Goal: Check status: Check status

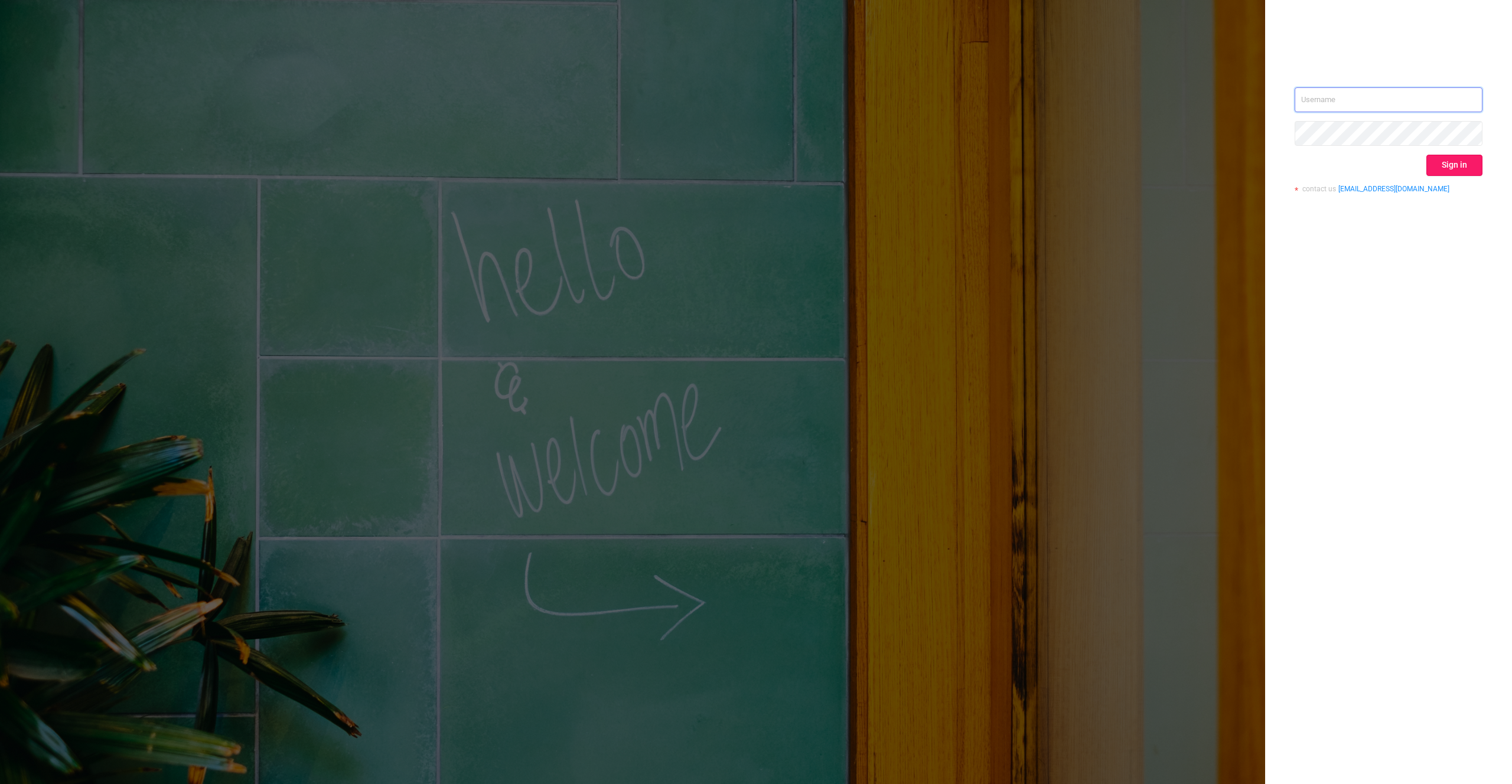
type input "[PERSON_NAME][EMAIL_ADDRESS][DOMAIN_NAME]"
click at [1441, 165] on button "Sign in" at bounding box center [1455, 166] width 56 height 21
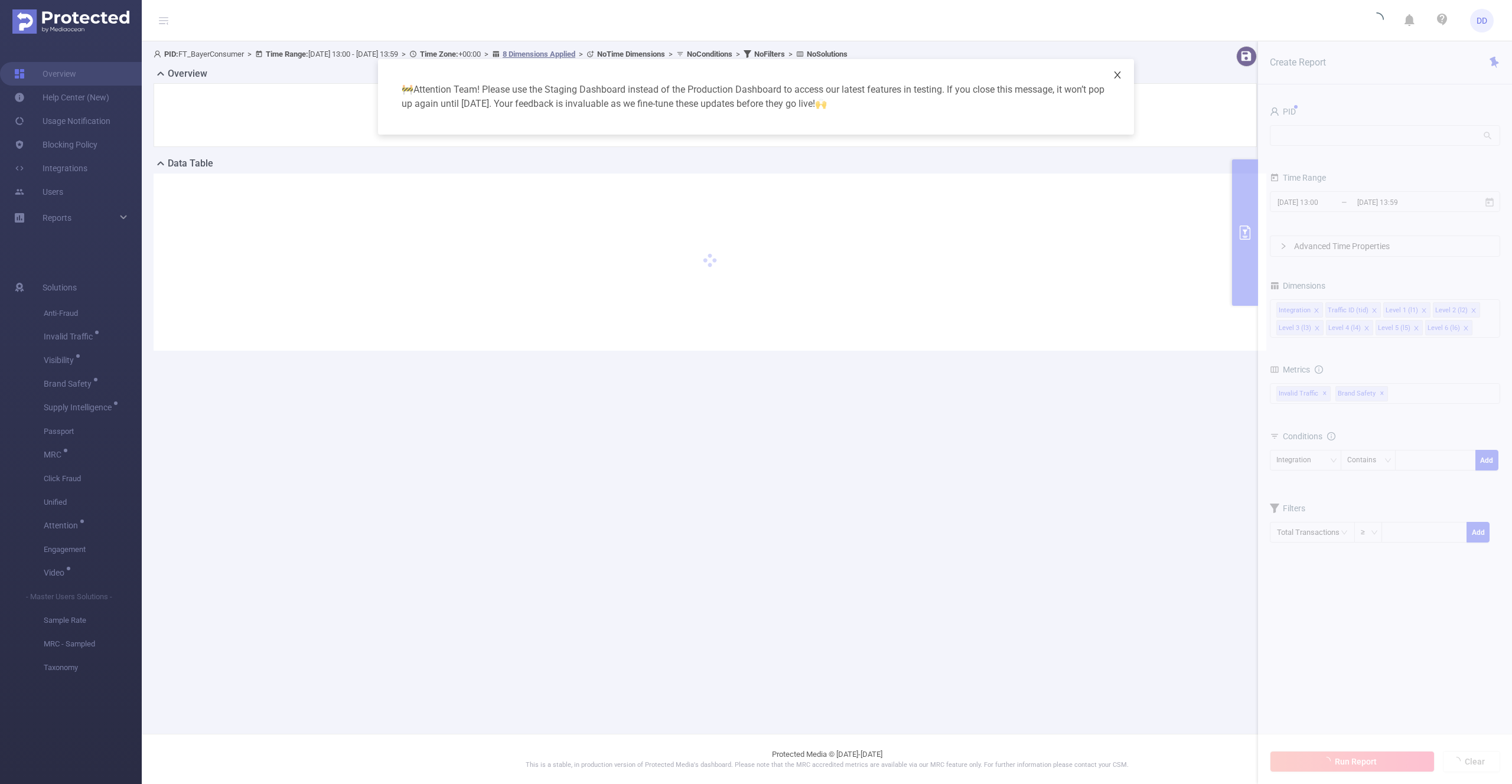
click at [1118, 78] on icon "icon: close" at bounding box center [1117, 75] width 9 height 9
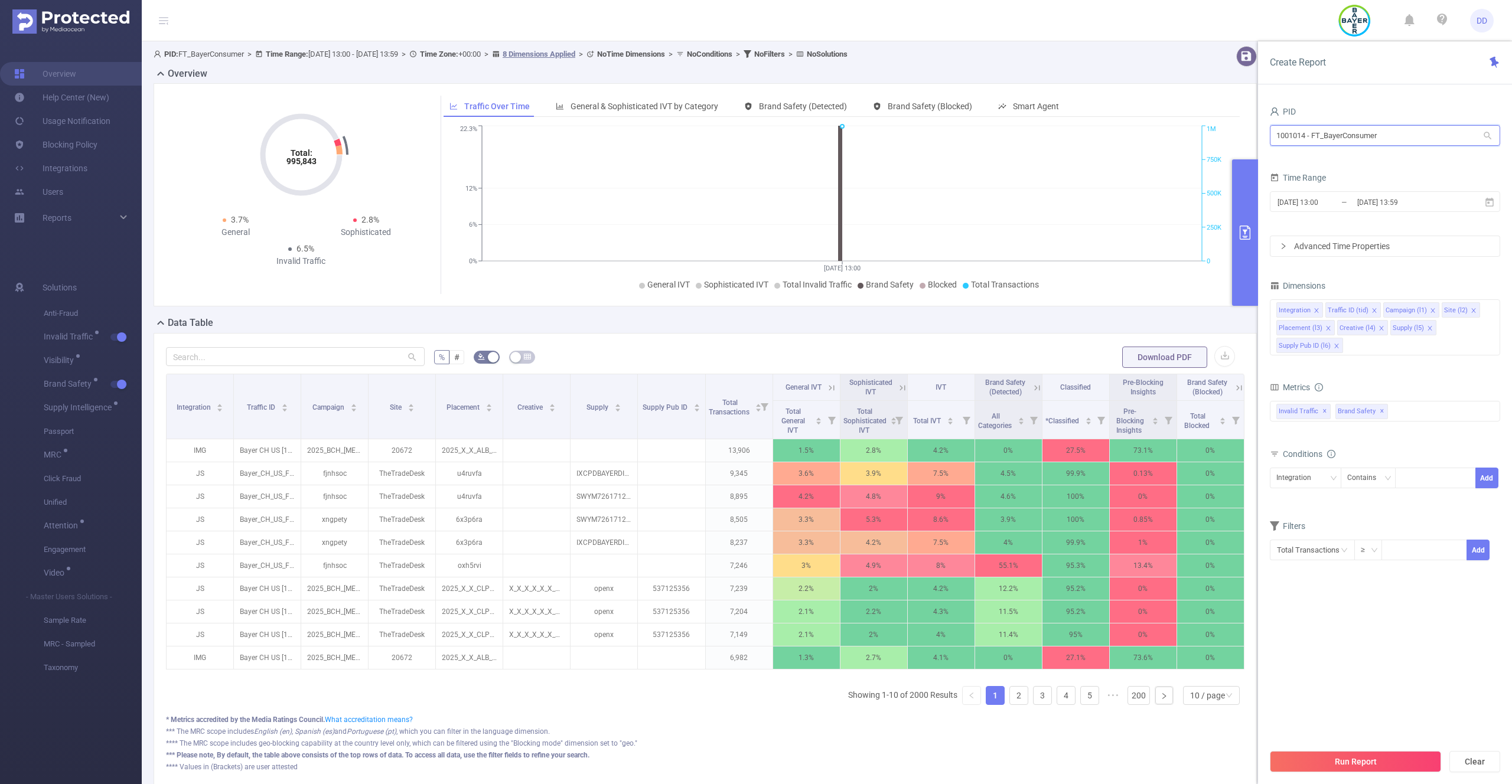
click at [1377, 129] on input "1001014 - FT_BayerConsumer" at bounding box center [1385, 135] width 231 height 21
paste input "0434"
type input "1000434"
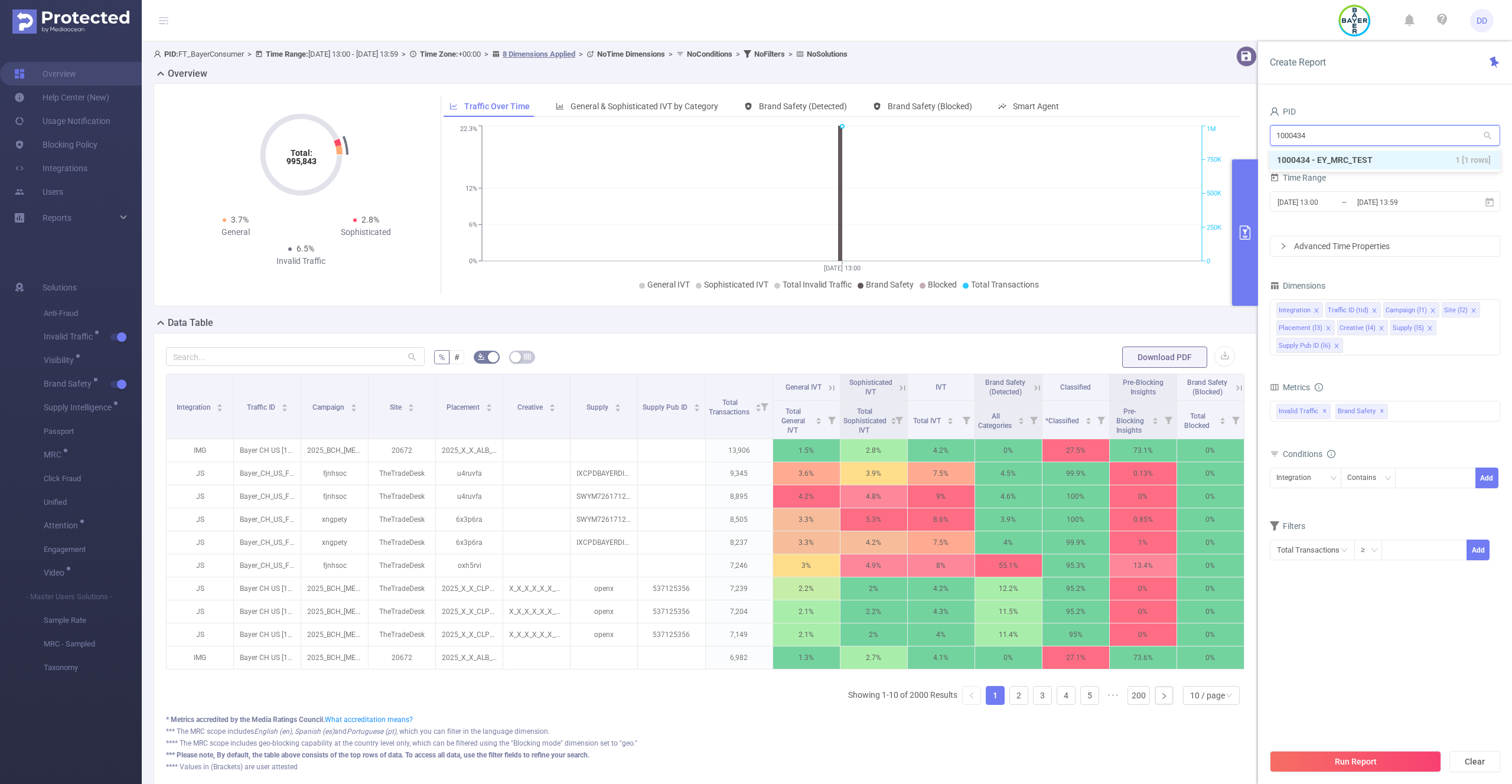
click at [1372, 155] on li "1000434 - EY_MRC_TEST 1 [1 rows]" at bounding box center [1385, 160] width 231 height 19
click at [1302, 131] on input "1000434 - EY_MRC_TEST" at bounding box center [1385, 135] width 231 height 21
paste input "874"
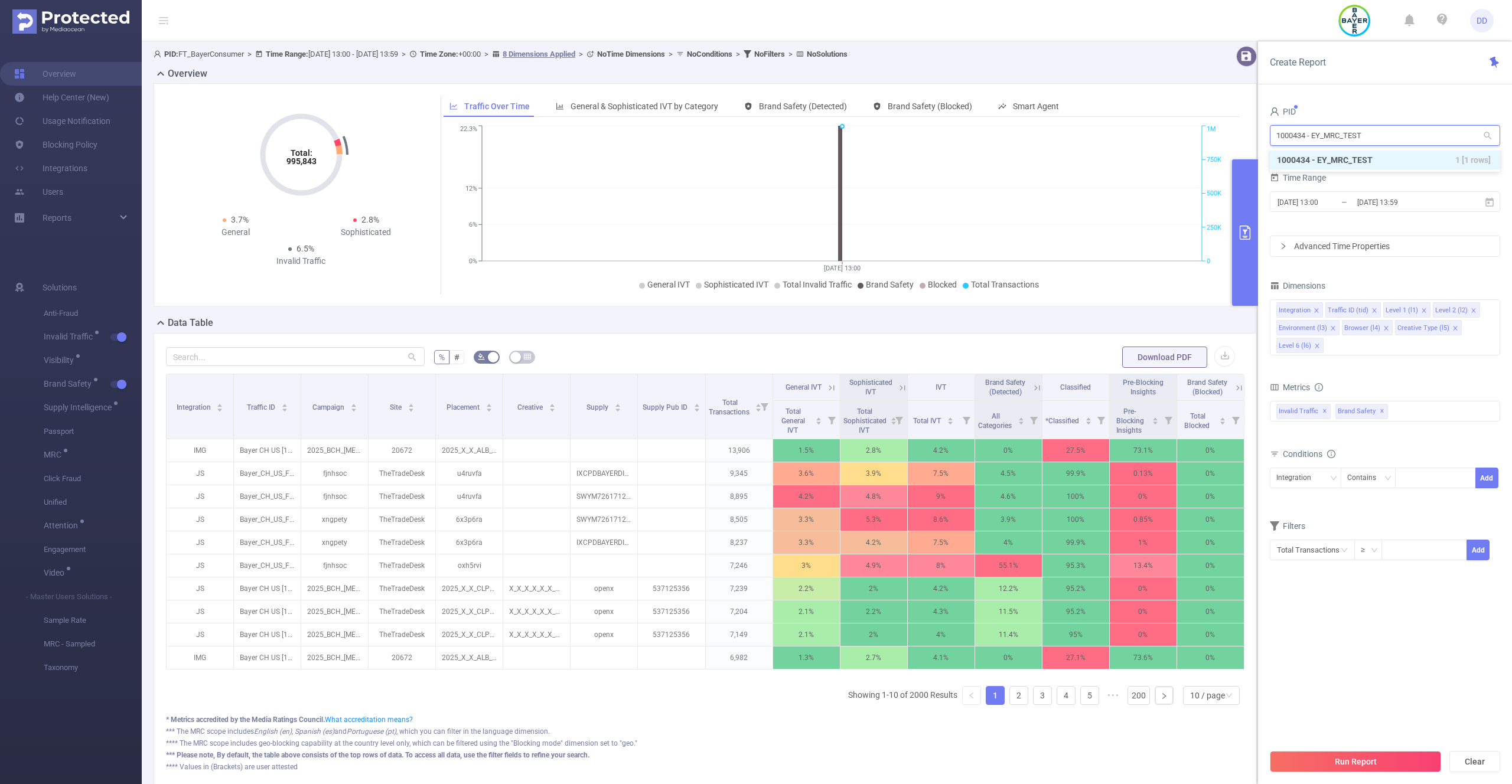
type input "1000874"
click at [1314, 162] on li "1000874 - FT_USCellular 25K [7,472 rows]" at bounding box center [1385, 160] width 231 height 19
click at [1369, 205] on input "[DATE] 13:59" at bounding box center [1403, 202] width 95 height 16
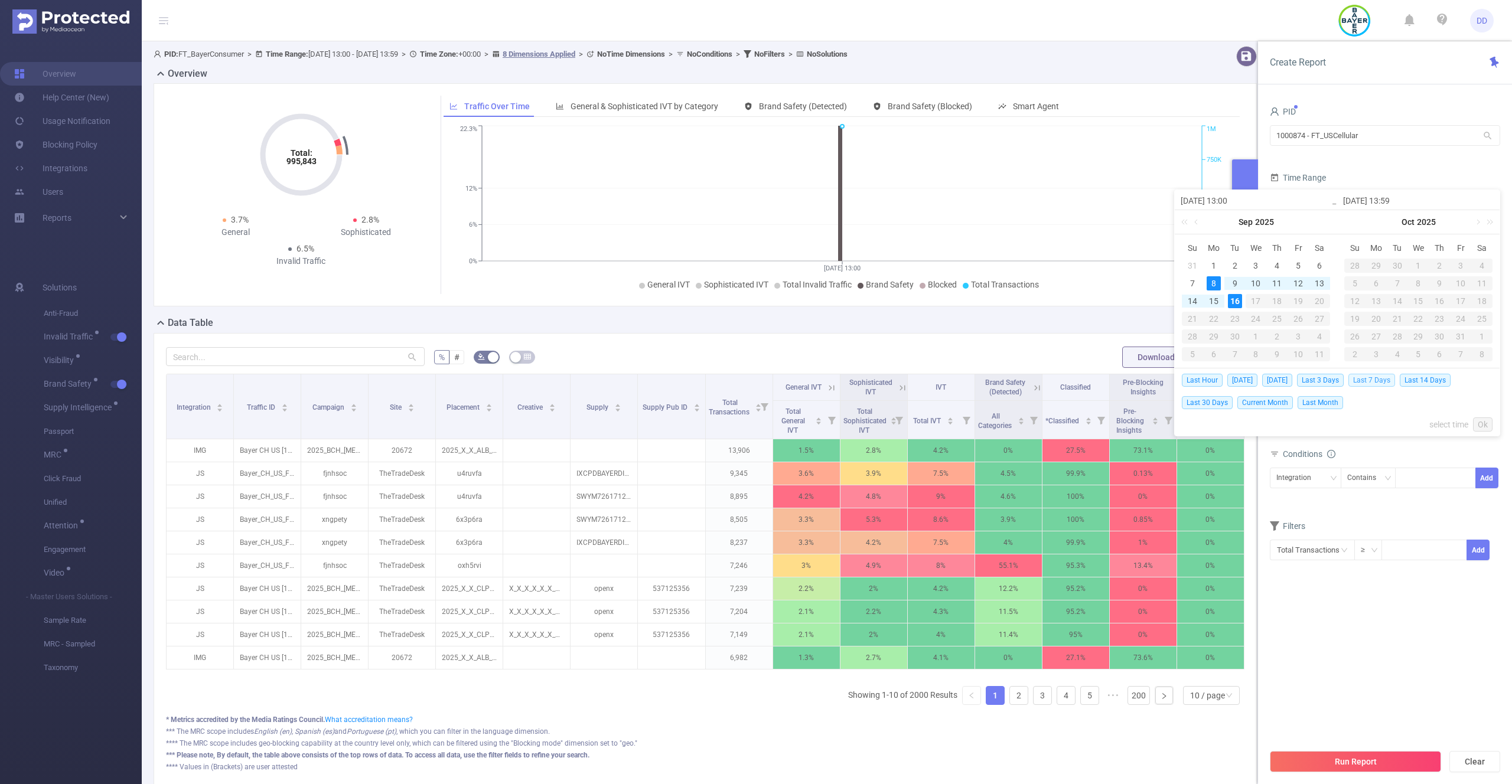
click at [1373, 381] on span "Last 7 Days" at bounding box center [1372, 380] width 47 height 13
type input "[DATE] 00:00"
type input "[DATE] 23:59"
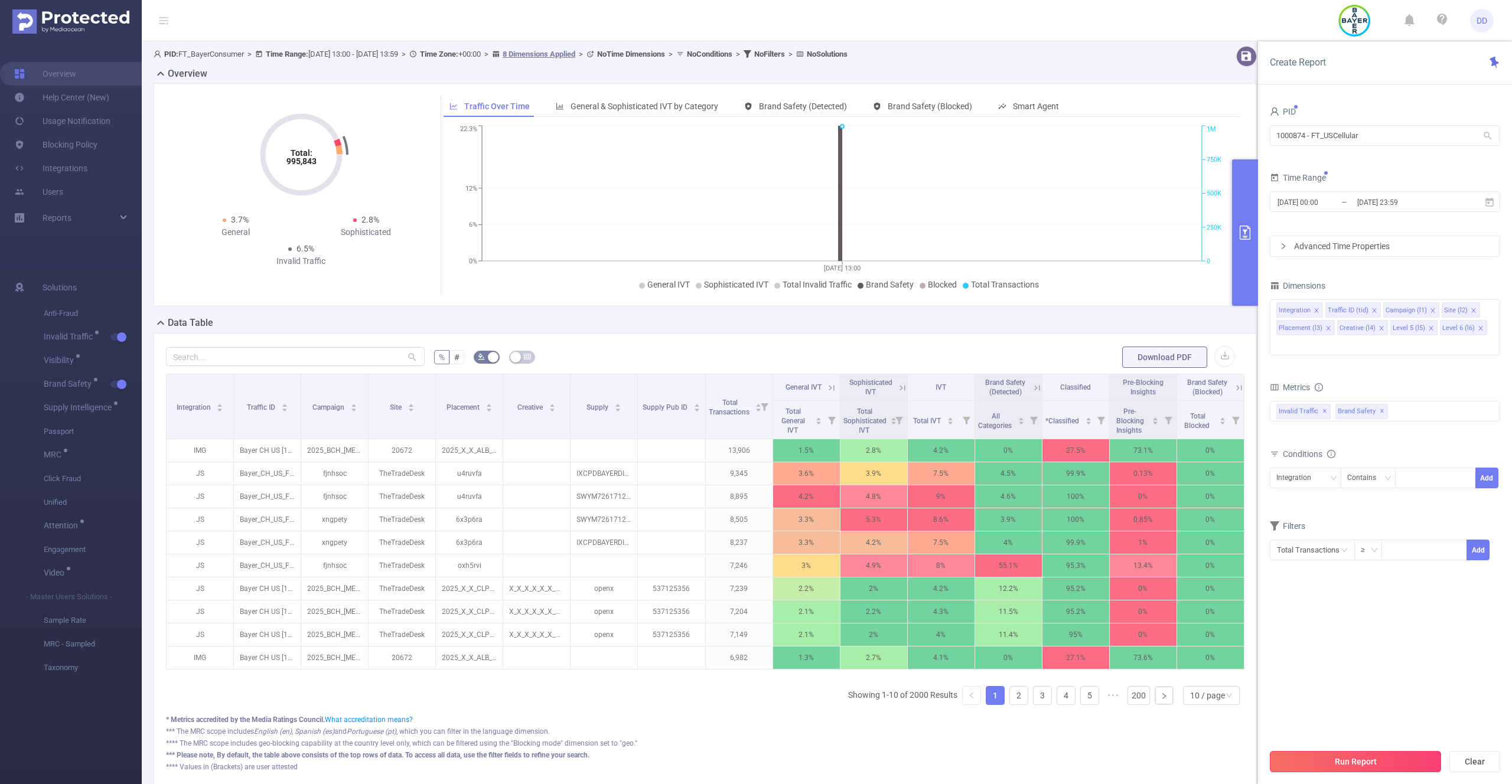
click at [1364, 763] on button "Run Report" at bounding box center [1355, 762] width 171 height 21
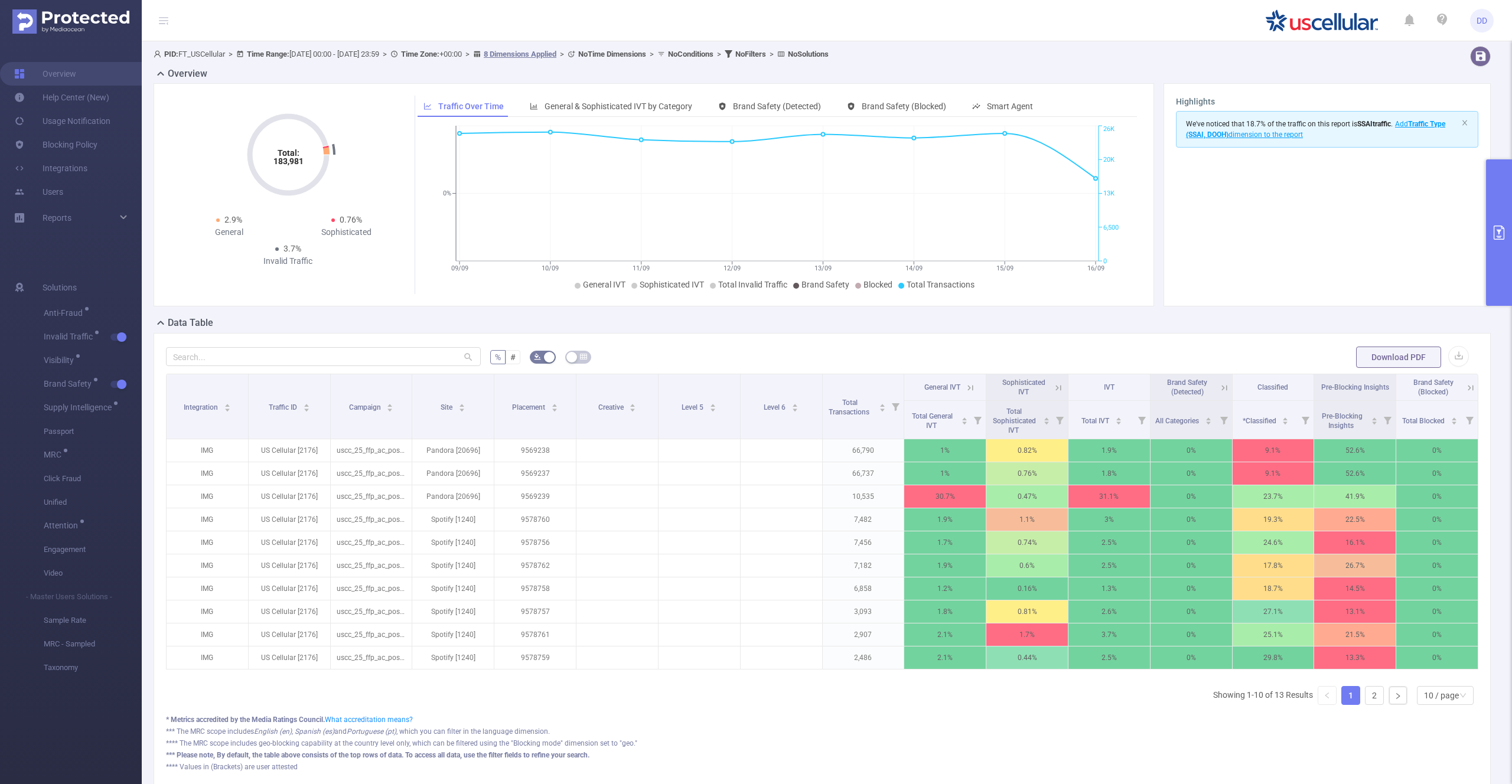
click at [1496, 193] on button "primary" at bounding box center [1499, 232] width 26 height 147
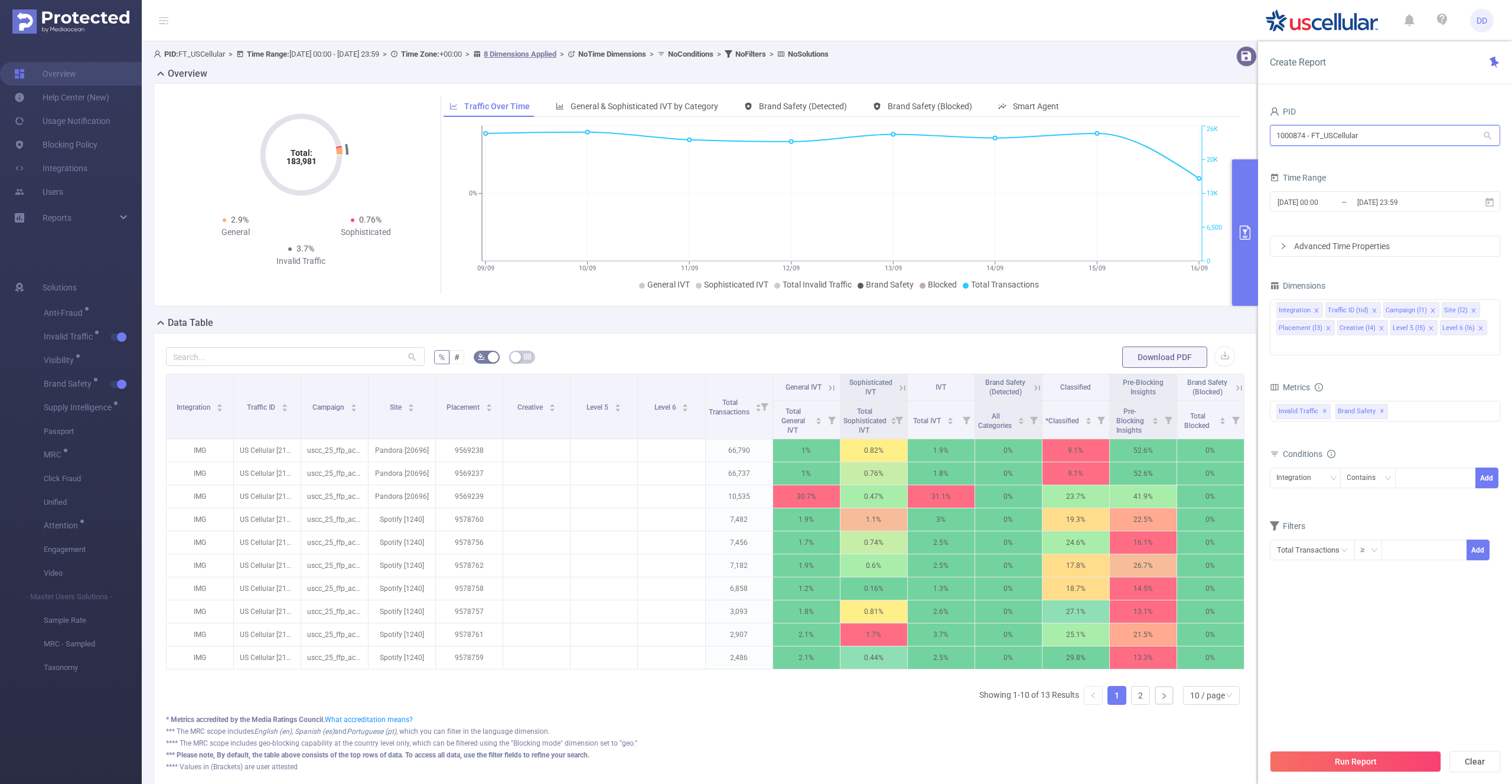
click at [1300, 139] on input "1000874 - FT_USCellular" at bounding box center [1385, 135] width 231 height 21
paste input "997"
type input "1000997"
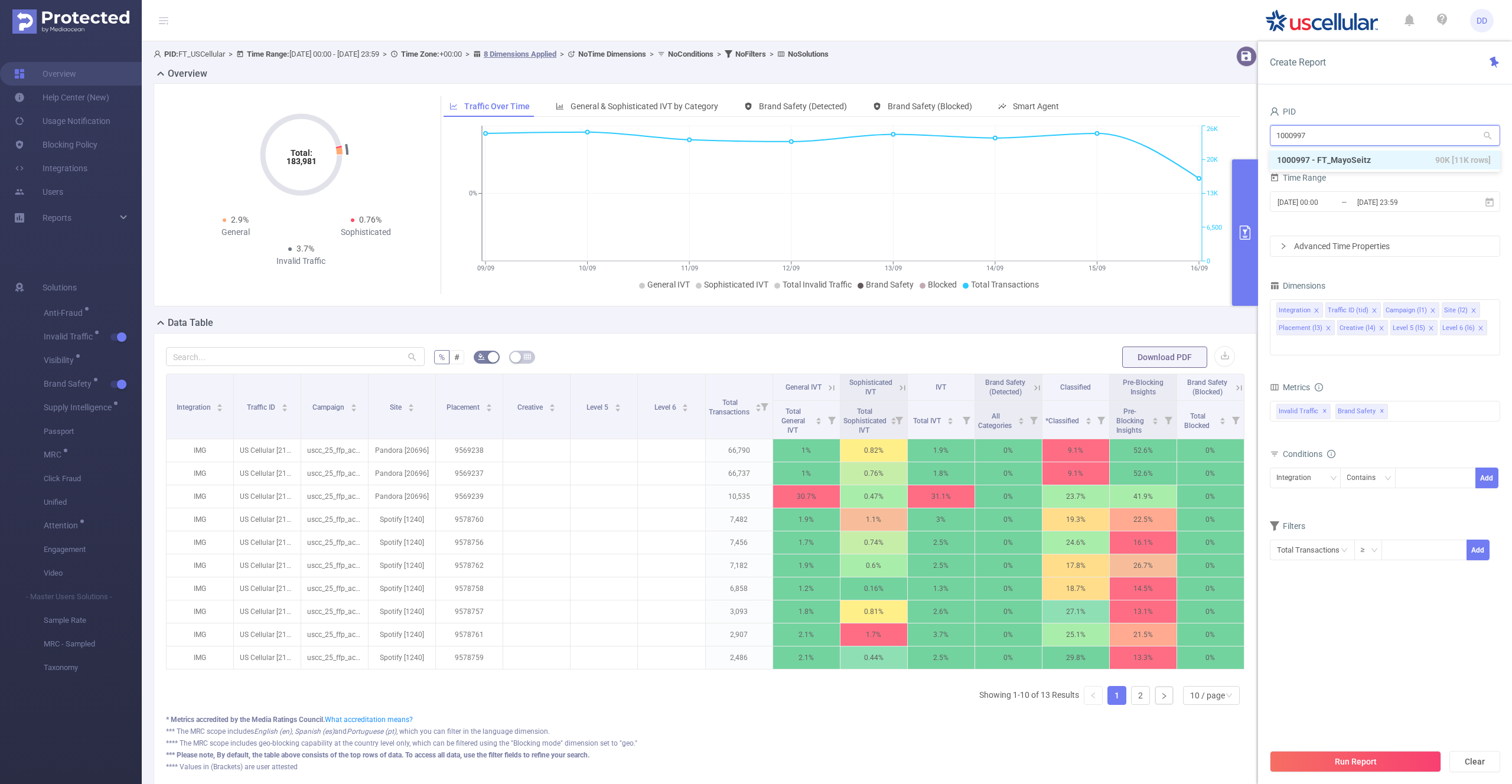
click at [1302, 150] on li "1000997 - FT_MayoSeitz 90K [11K rows]" at bounding box center [1385, 160] width 231 height 19
click at [1330, 757] on button "Run Report" at bounding box center [1355, 762] width 171 height 21
